Goal: Check status: Check status

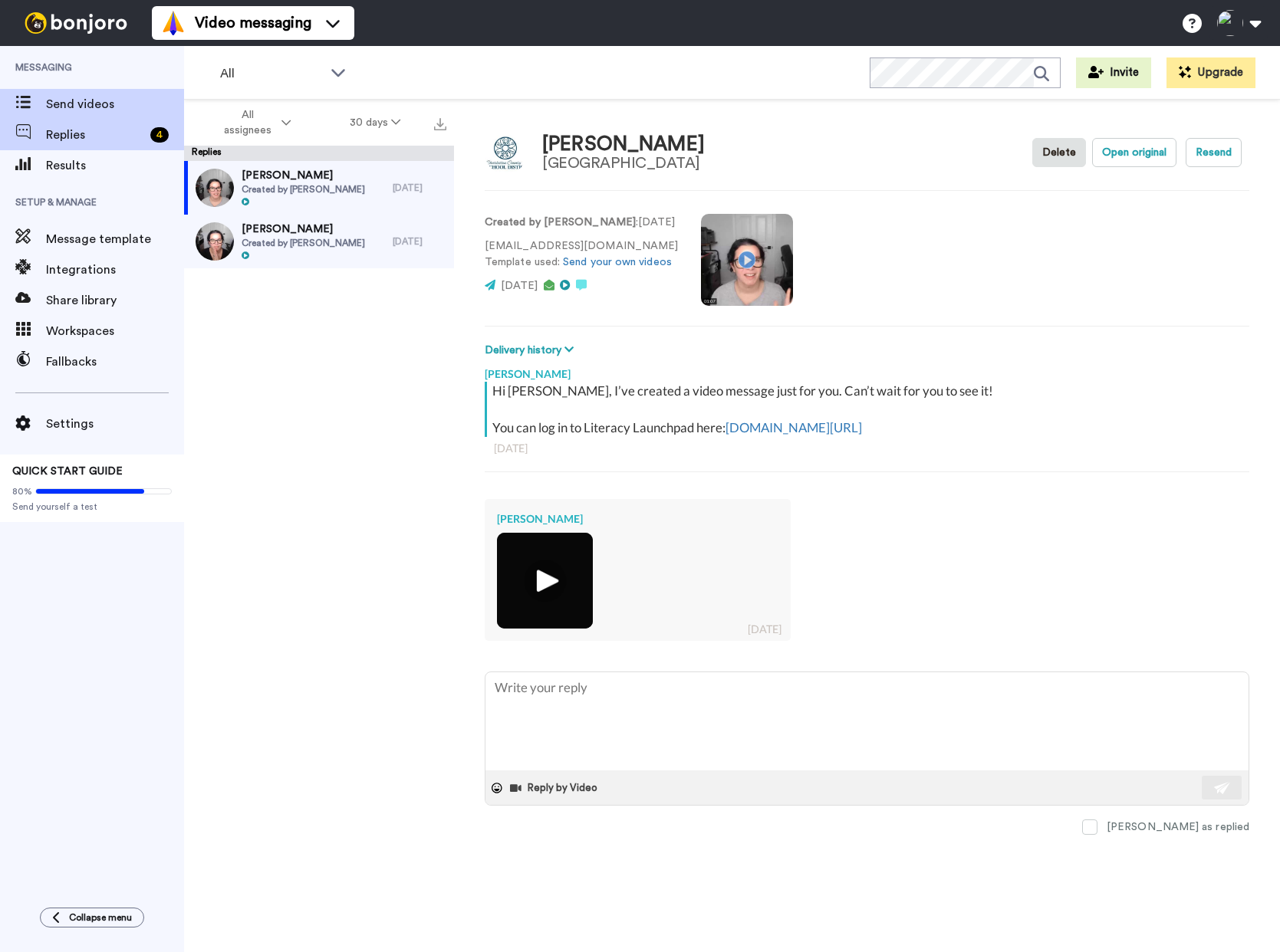
type textarea "x"
click at [81, 106] on span "Send videos" at bounding box center [115, 104] width 138 height 19
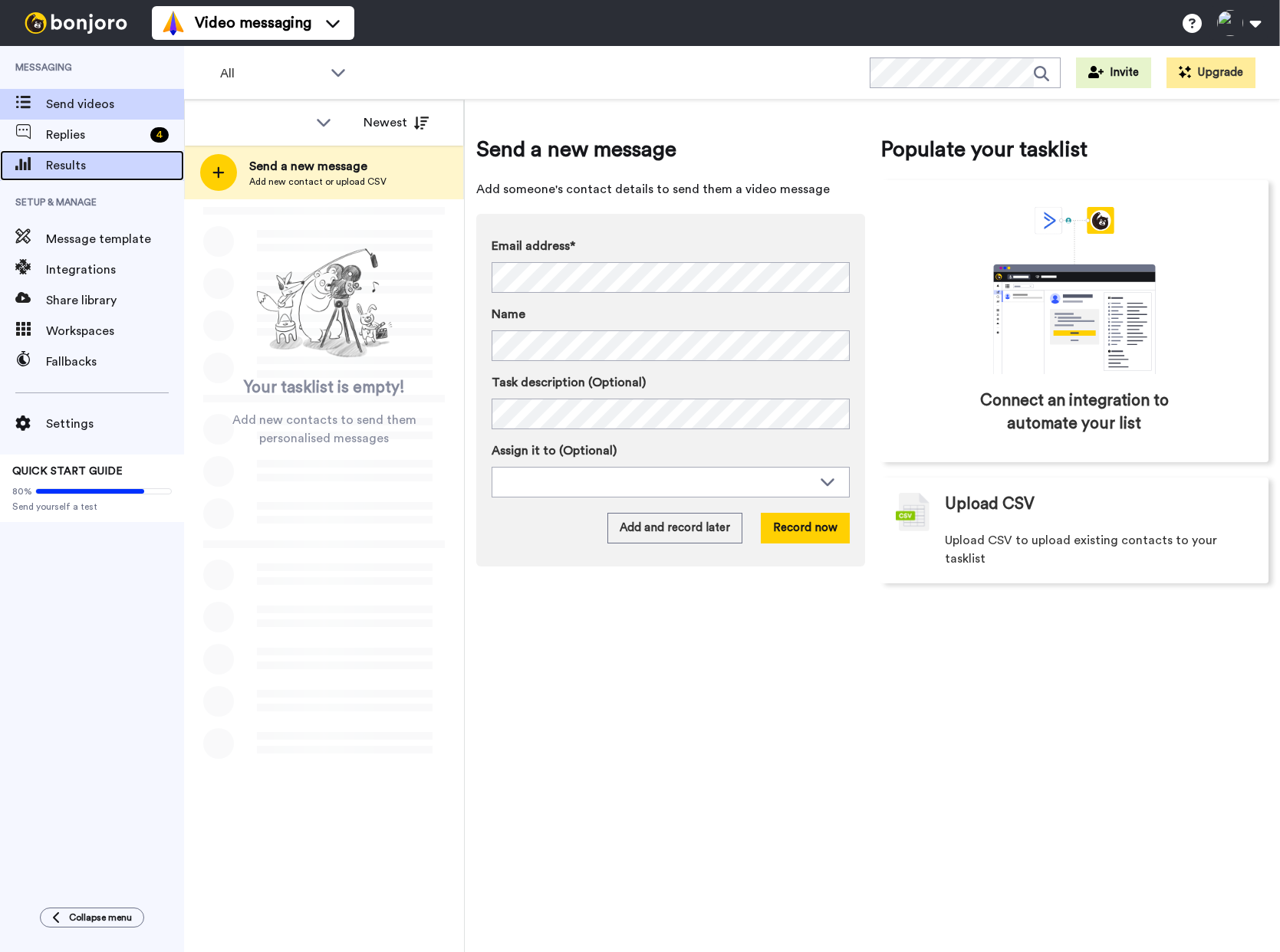
click at [62, 161] on span "Results" at bounding box center [115, 166] width 138 height 19
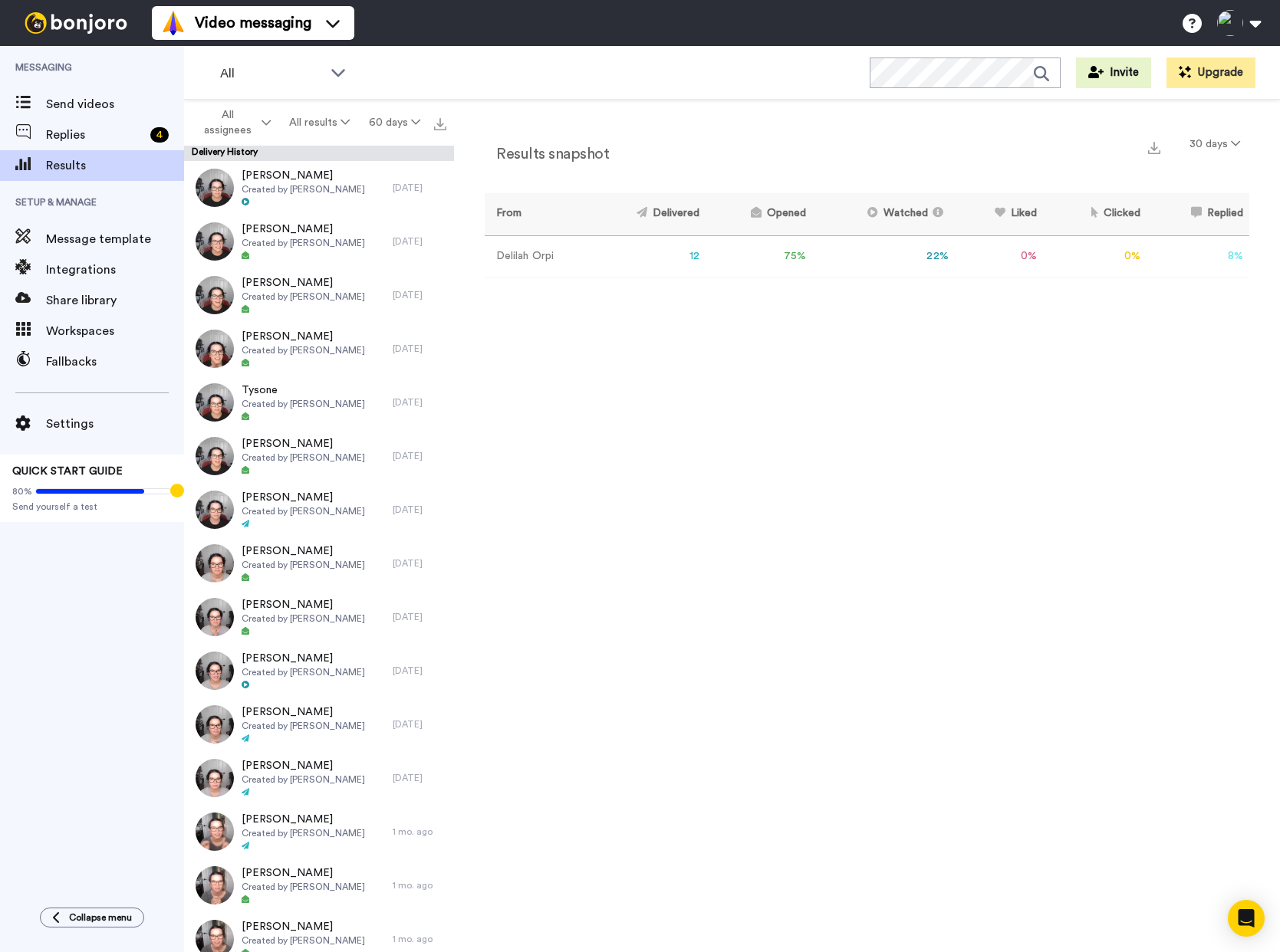
click at [633, 447] on div "Results snapshot 30 days From Delivered Opened Watched Liked Clicked Replied Fa…" at bounding box center [866, 529] width 826 height 860
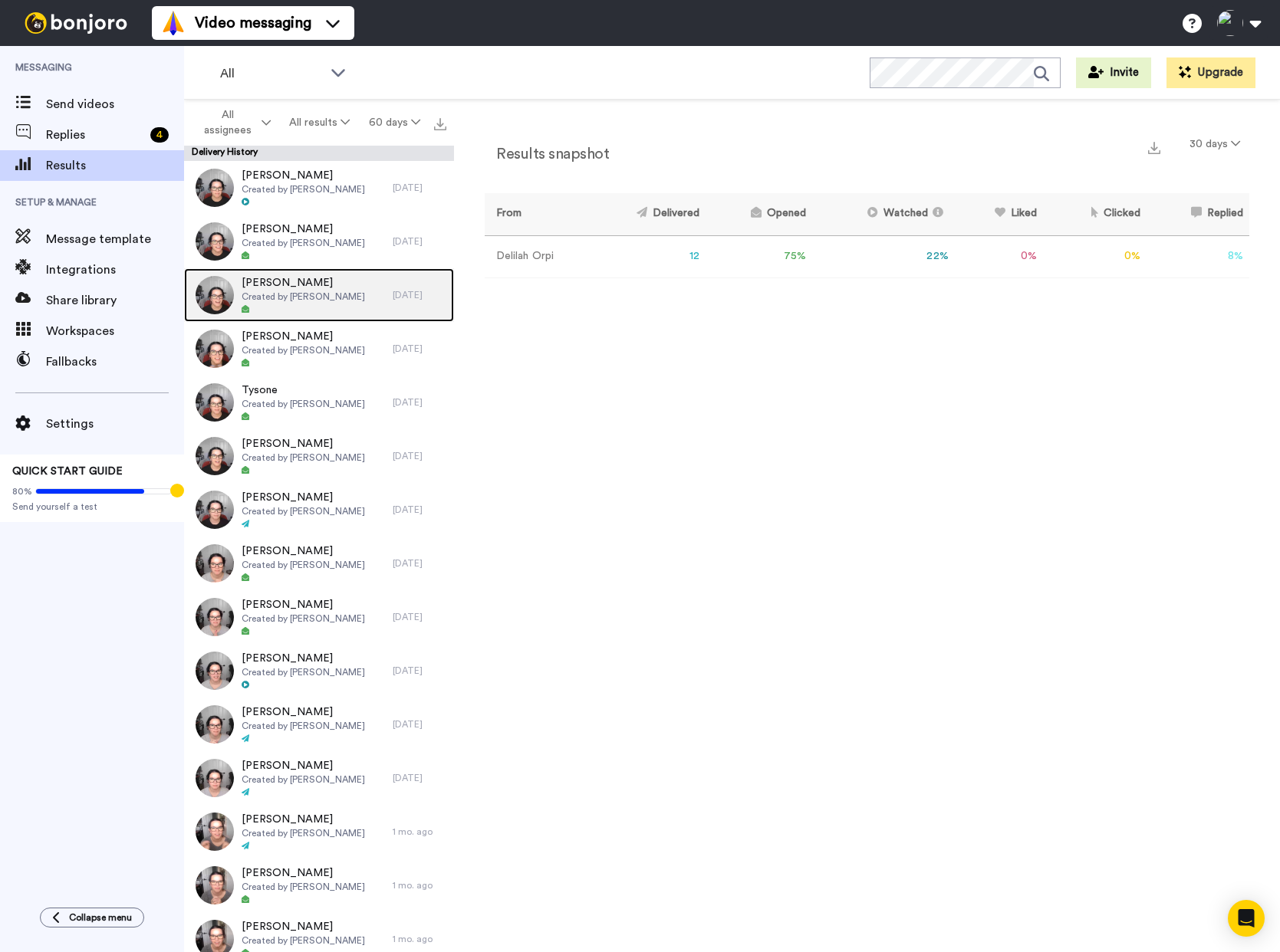
click at [316, 299] on span "Created by [PERSON_NAME]" at bounding box center [303, 297] width 123 height 12
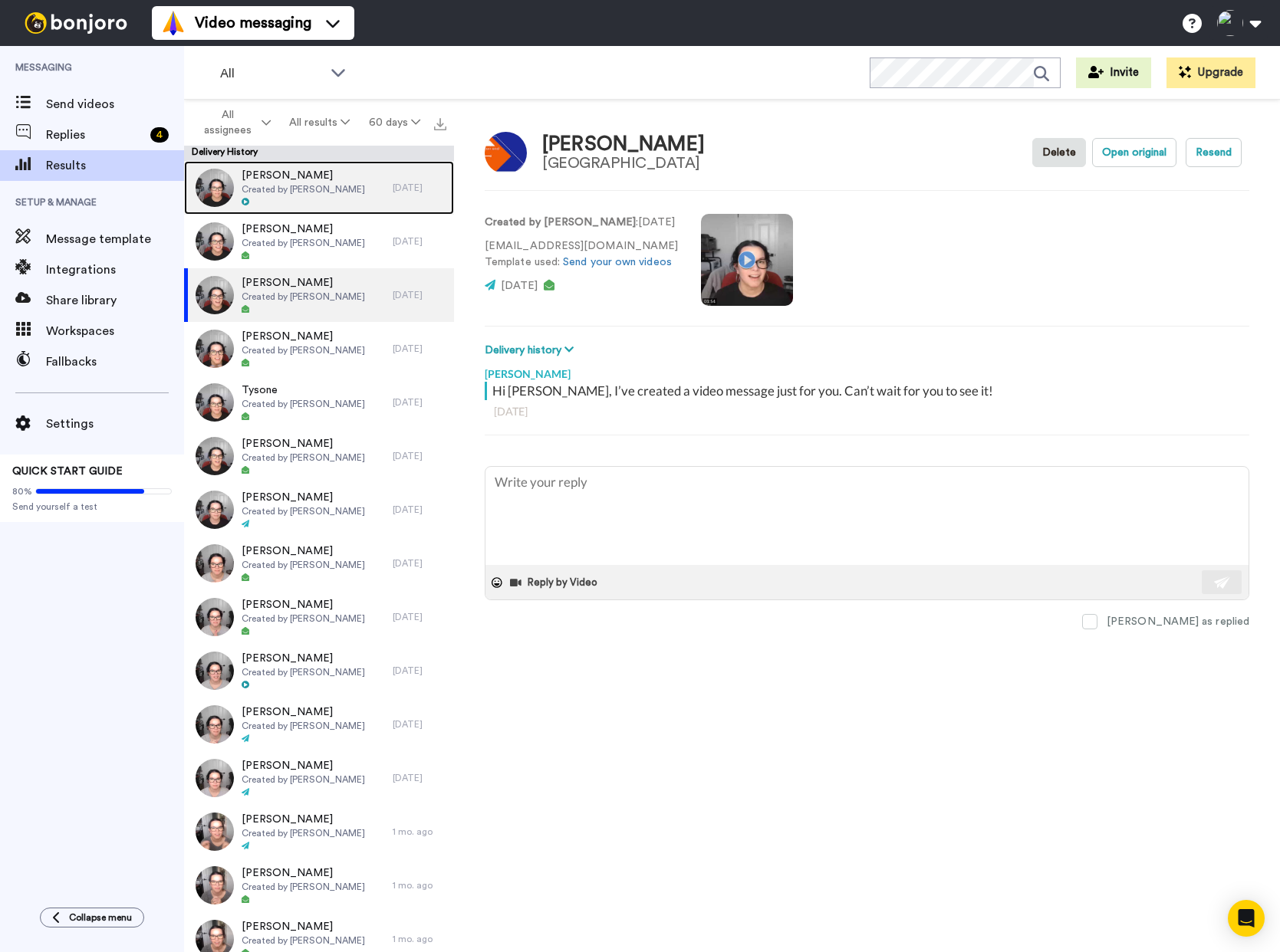
click at [310, 195] on div "[PERSON_NAME] Created by [PERSON_NAME]" at bounding box center [303, 188] width 123 height 40
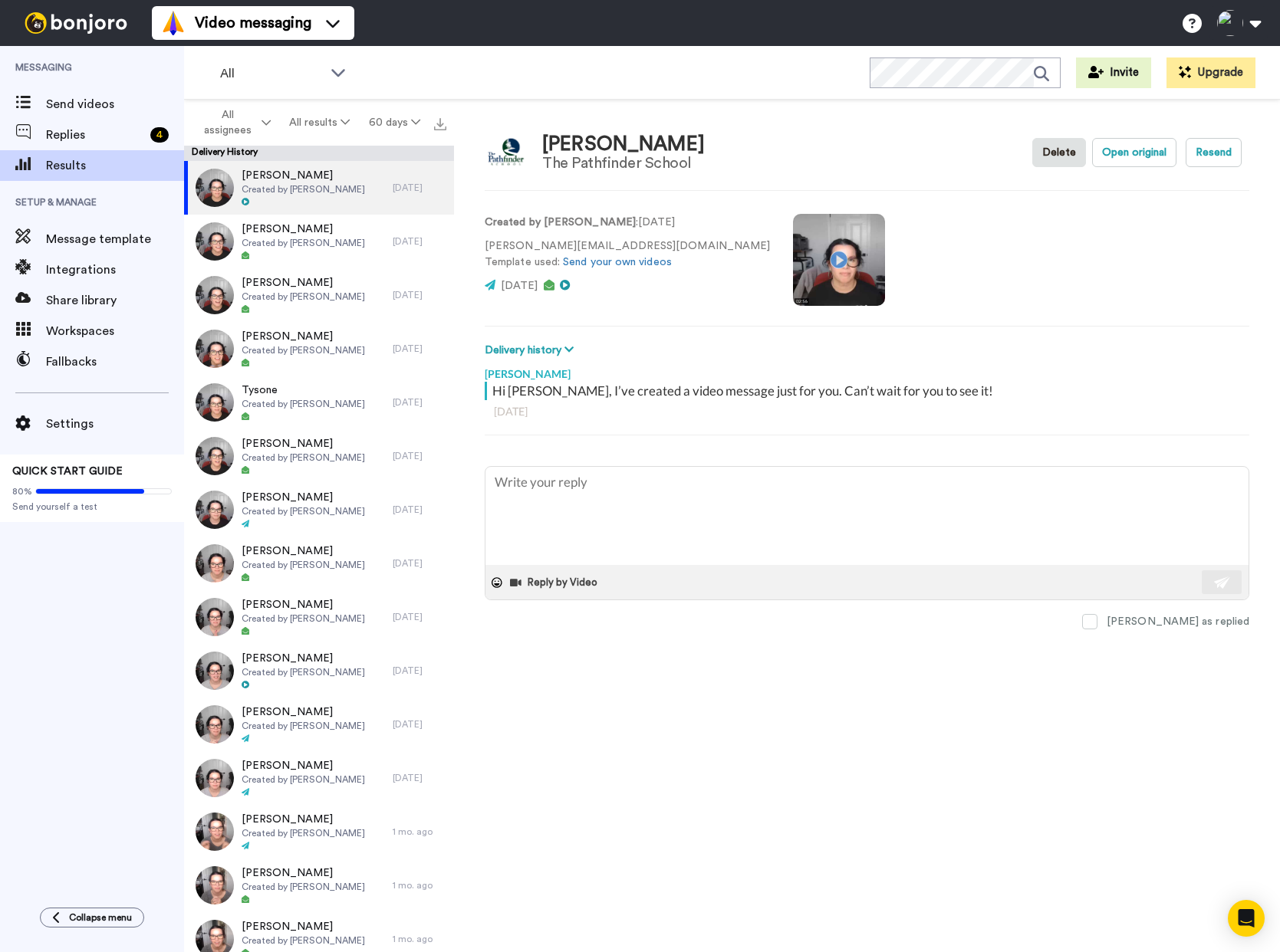
type textarea "x"
click at [63, 133] on span "Replies" at bounding box center [95, 135] width 98 height 19
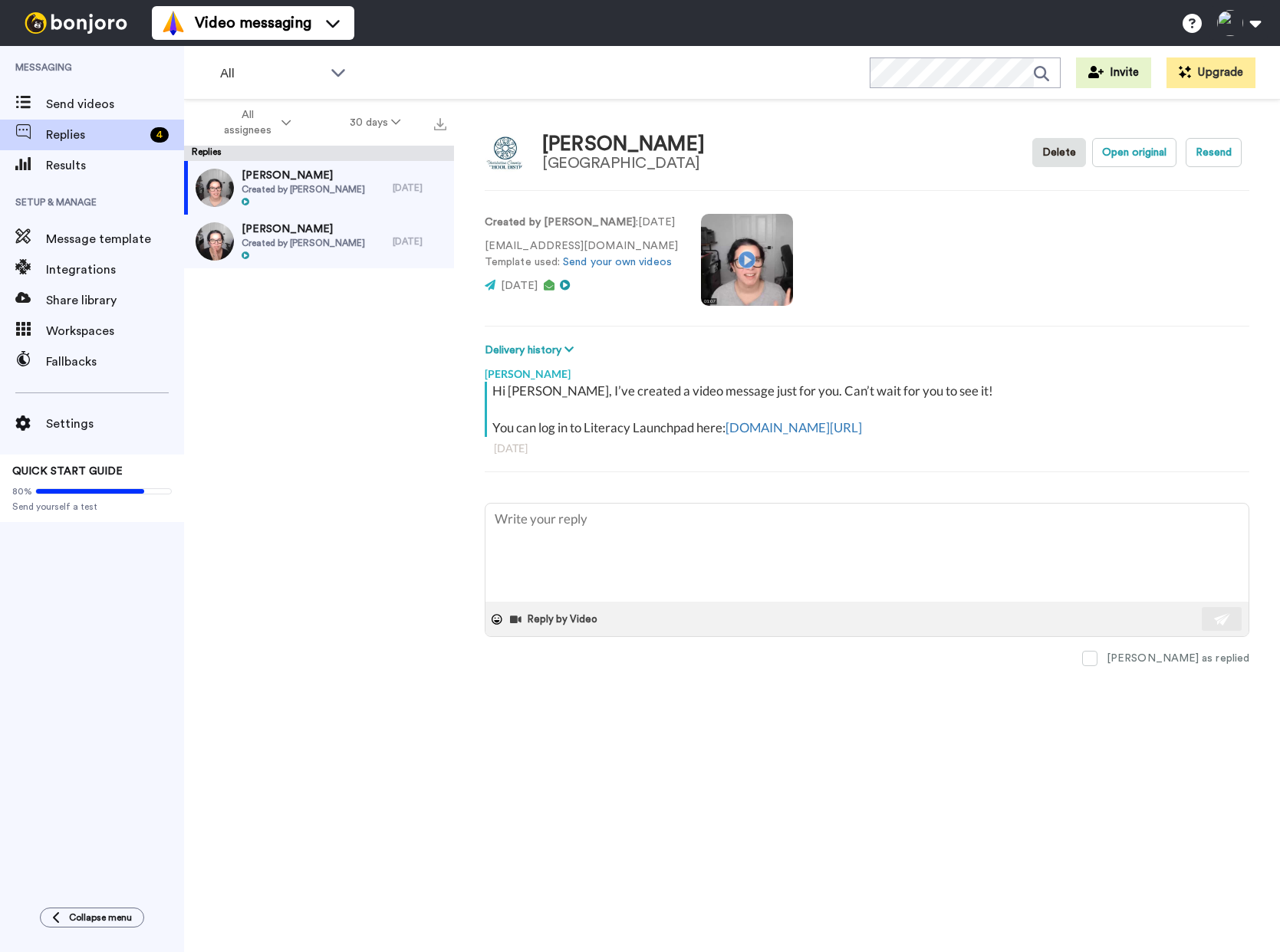
type textarea "x"
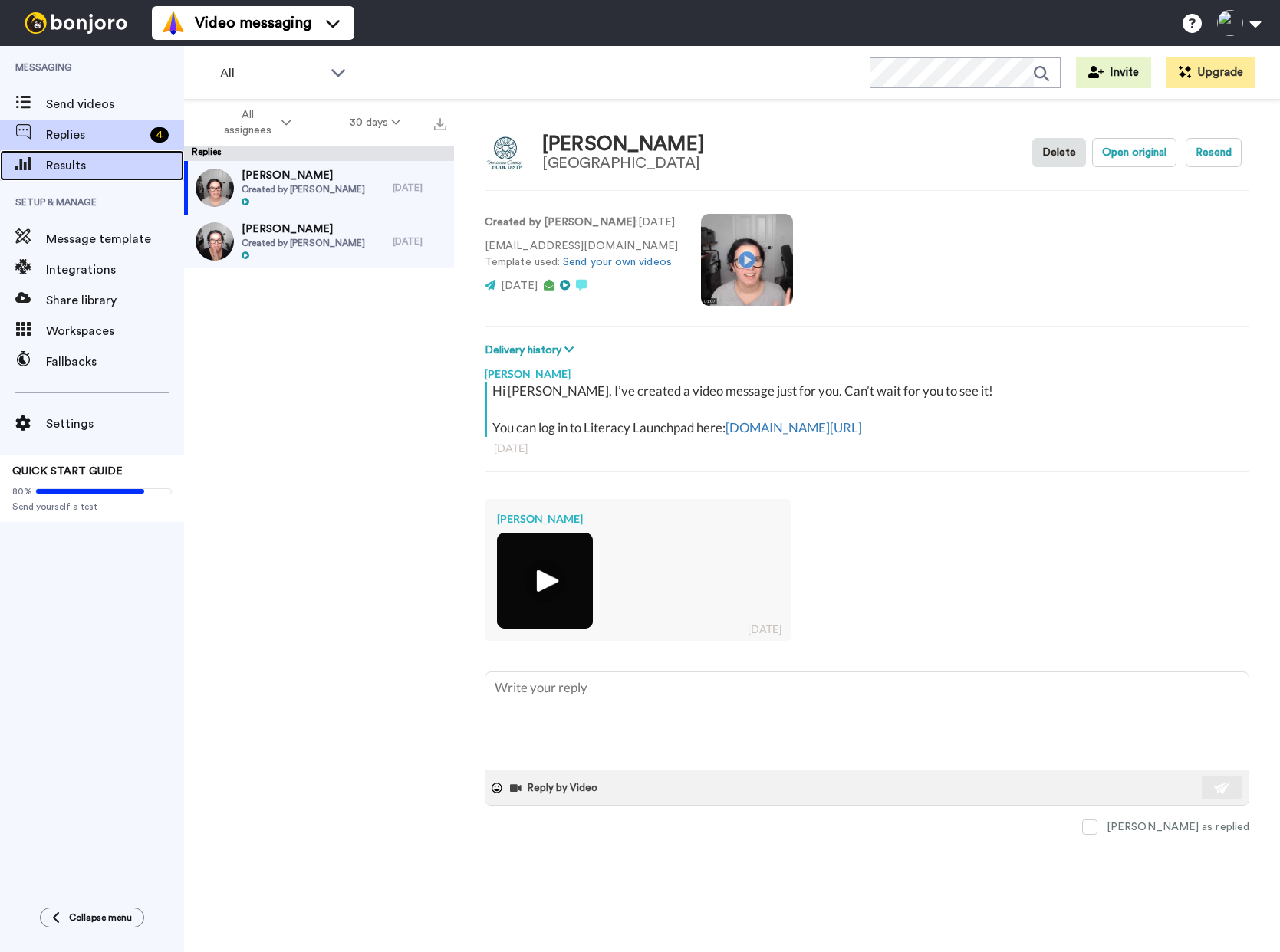
click at [64, 165] on span "Results" at bounding box center [115, 166] width 138 height 19
